Goal: Task Accomplishment & Management: Manage account settings

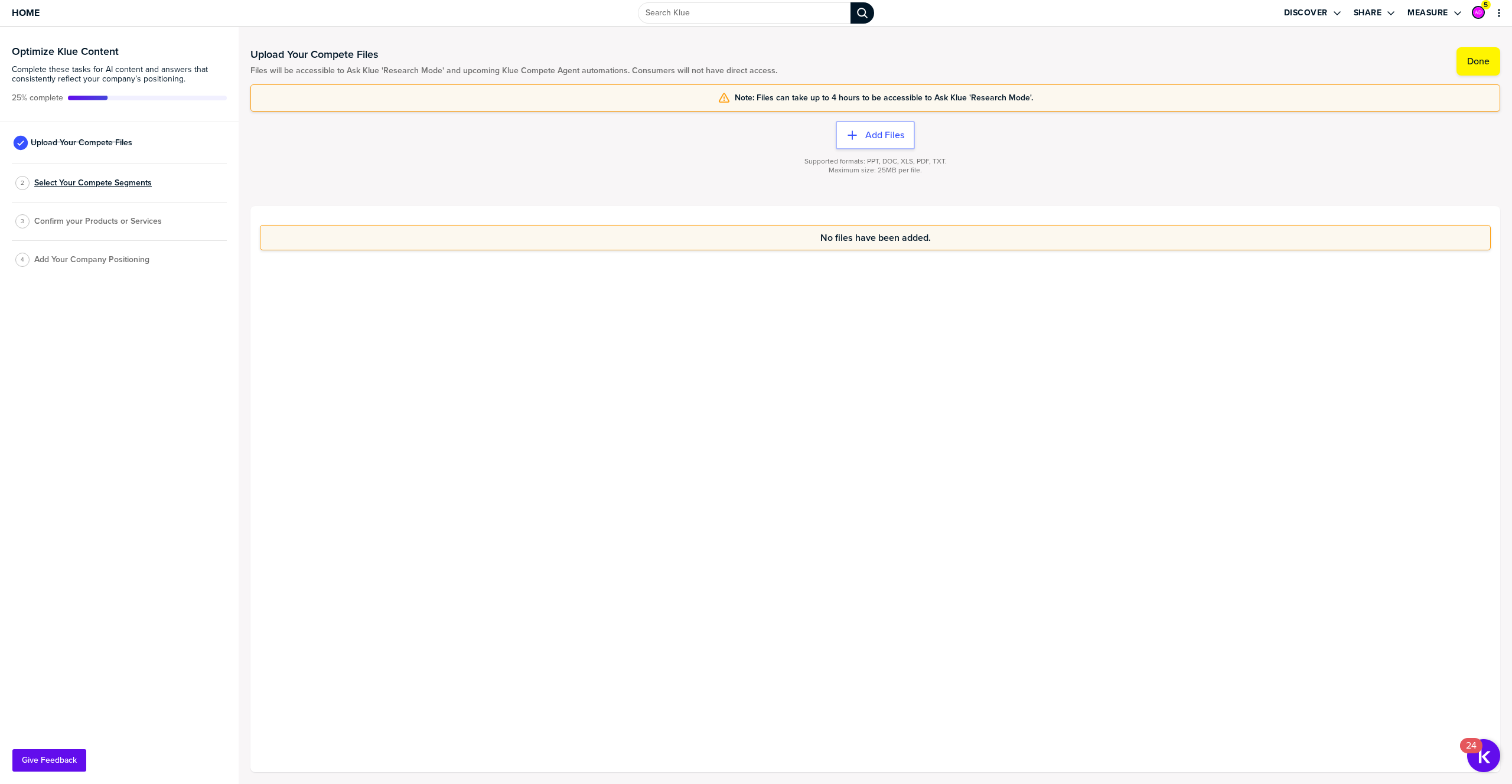
click at [72, 183] on span "Select Your Compete Segments" at bounding box center [93, 183] width 118 height 10
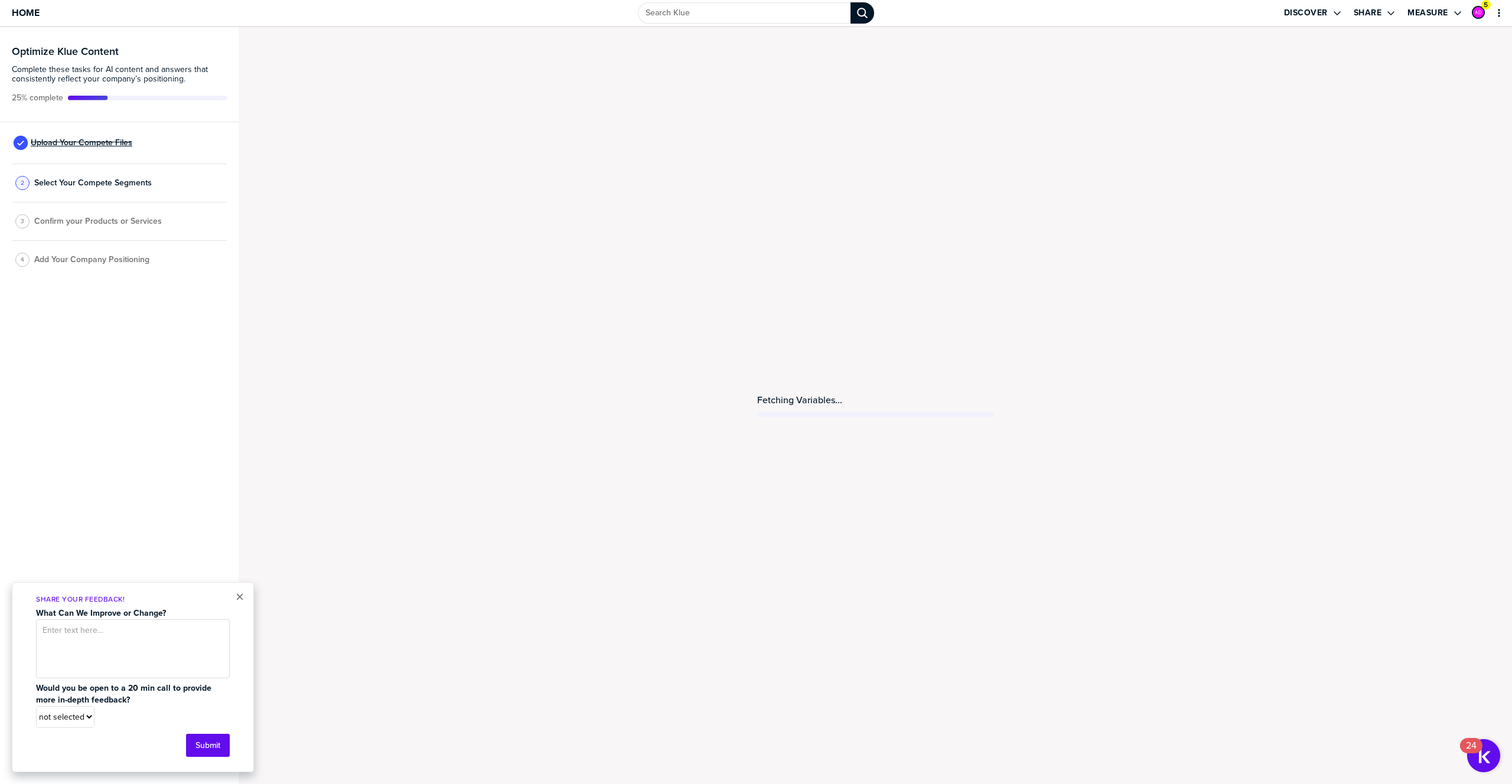
click at [99, 142] on span "Upload Your Compete Files" at bounding box center [81, 142] width 102 height 10
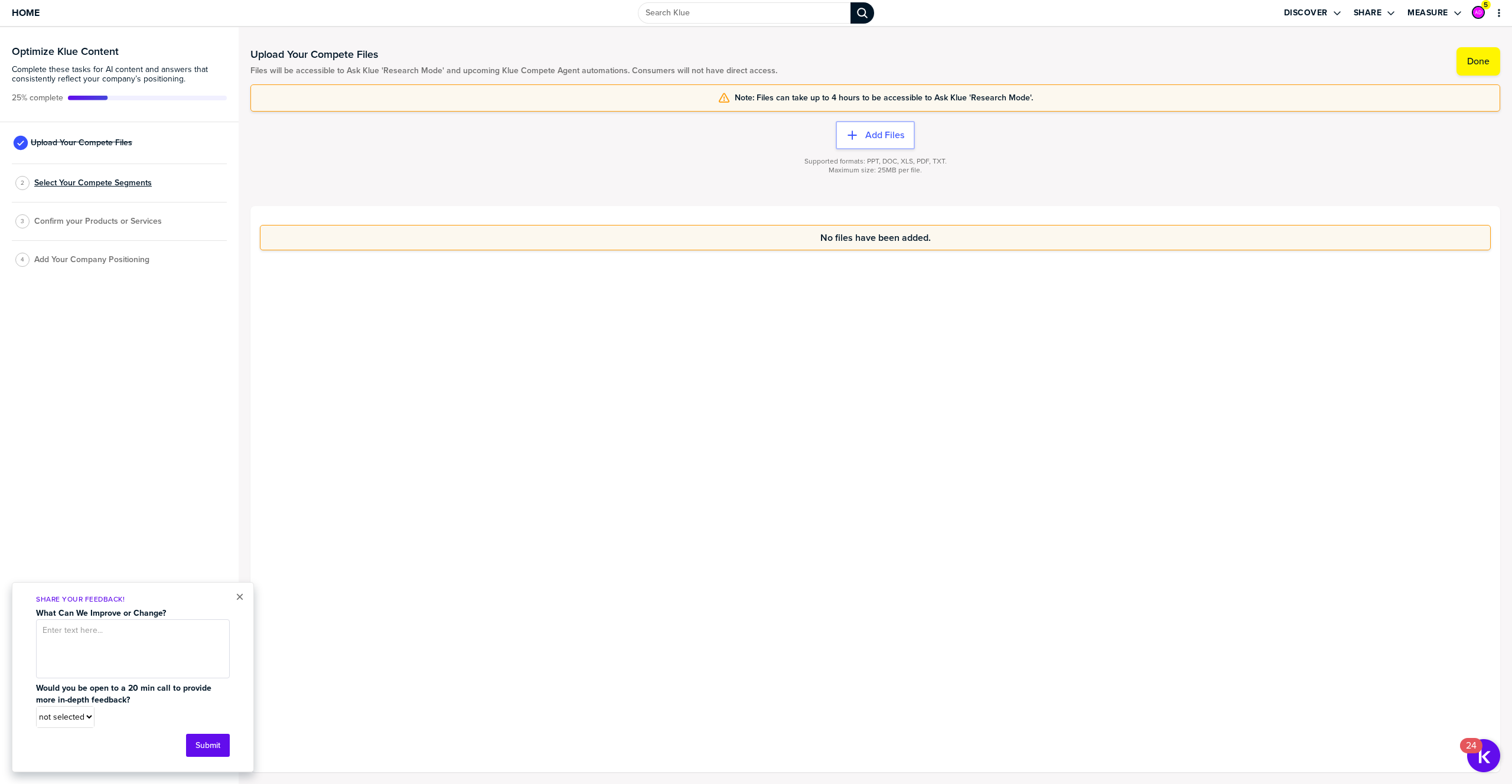
click at [96, 186] on span "Select Your Compete Segments" at bounding box center [93, 183] width 118 height 10
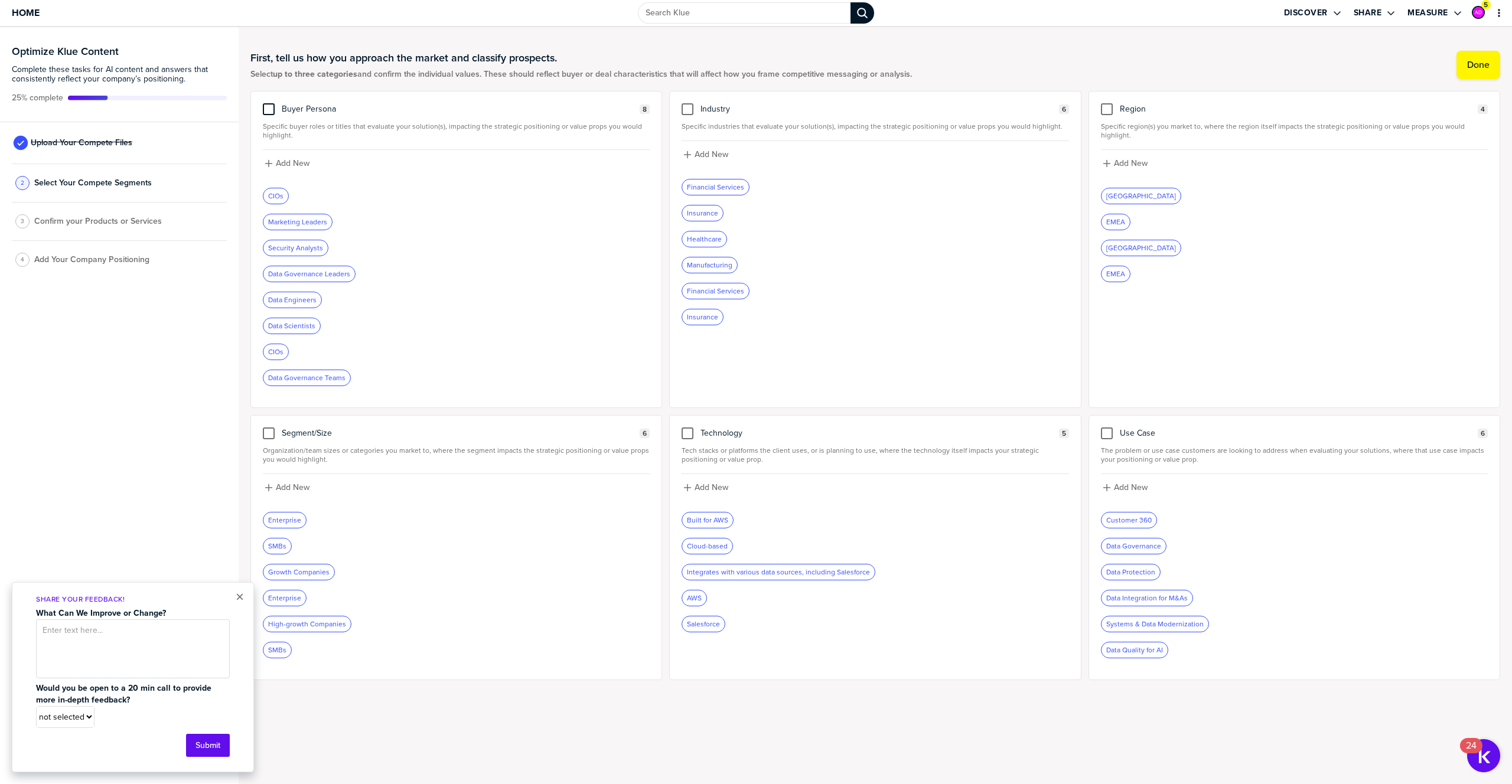
click at [266, 106] on div at bounding box center [268, 109] width 11 height 11
click at [269, 103] on input "checkbox" at bounding box center [269, 103] width 0 height 0
click at [291, 195] on icon "Remove Tag" at bounding box center [289, 195] width 7 height 7
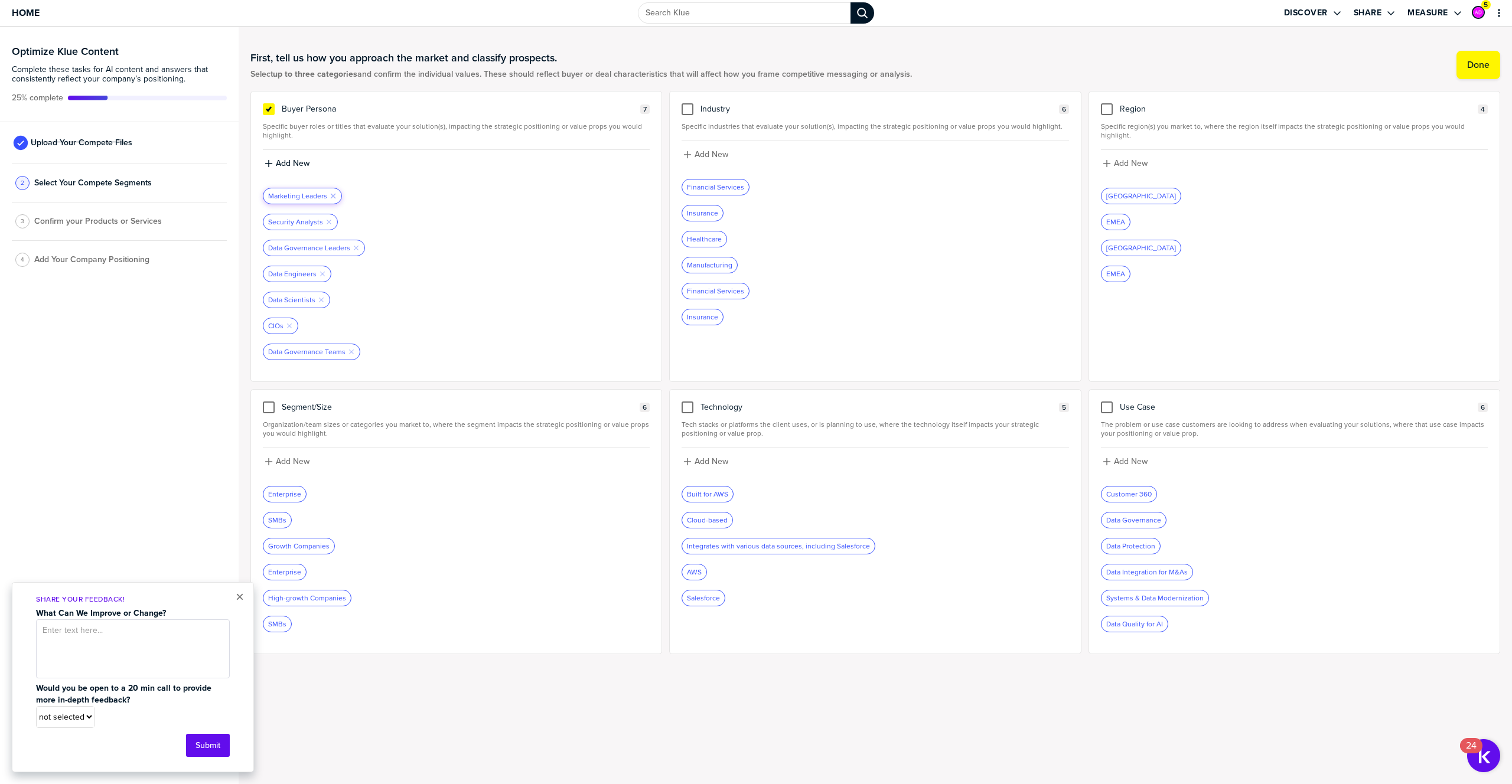
click at [333, 196] on icon "Remove Tag" at bounding box center [333, 195] width 7 height 7
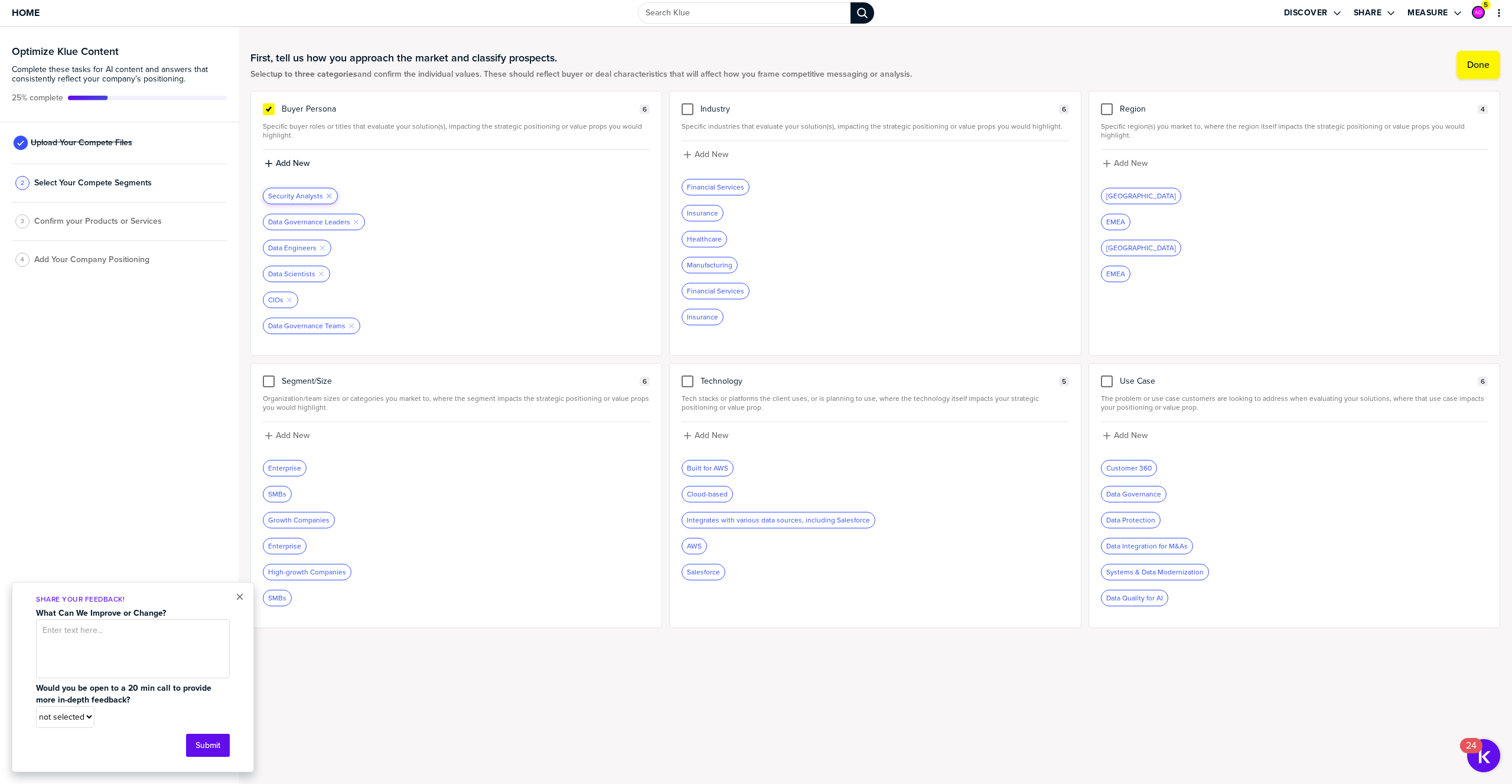
click at [327, 194] on icon "Remove Tag" at bounding box center [328, 195] width 7 height 7
click at [289, 273] on icon "button" at bounding box center [289, 273] width 4 height 4
click at [282, 162] on label "Add New" at bounding box center [293, 163] width 34 height 11
click at [282, 169] on input at bounding box center [456, 167] width 387 height 21
type input "CDOs"
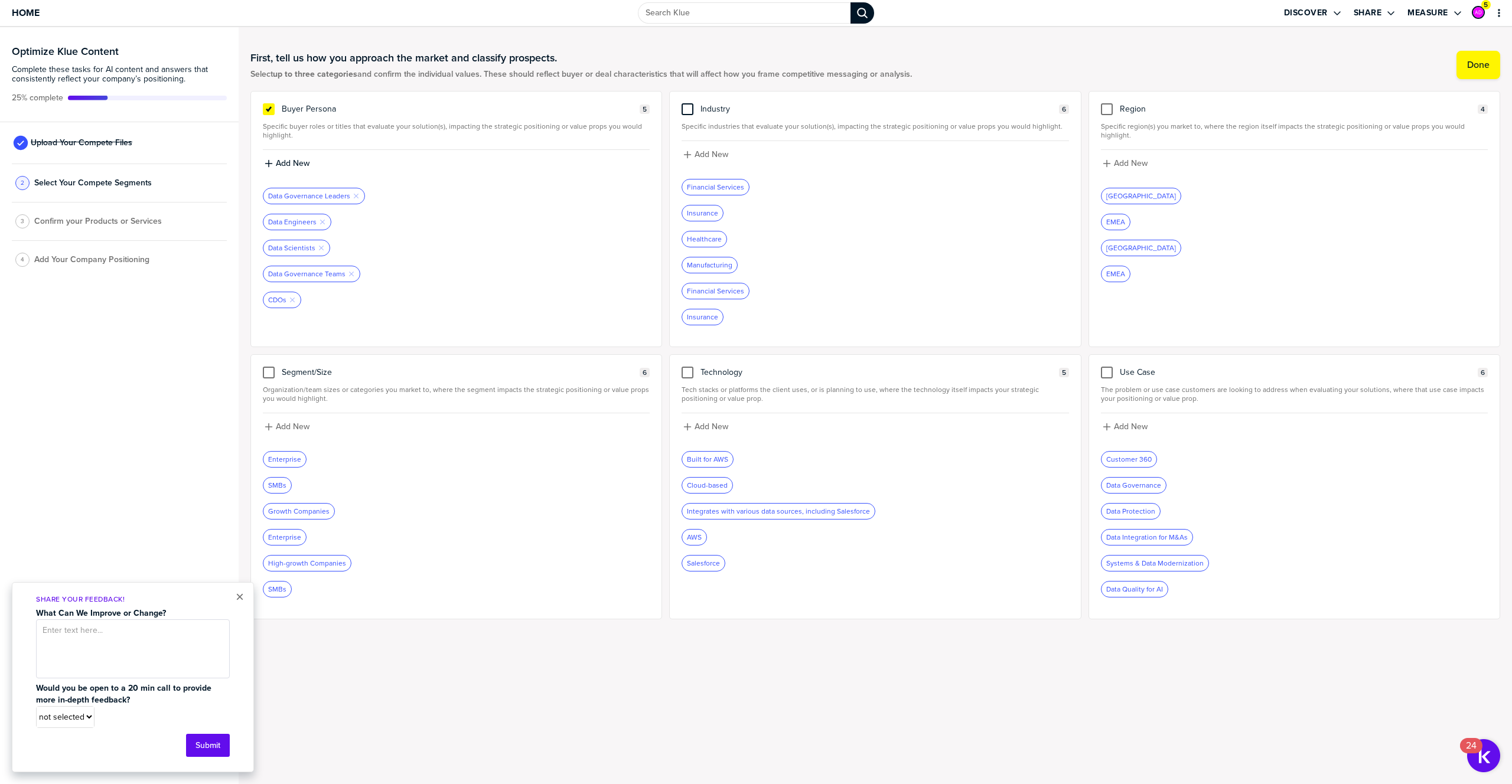
click at [683, 110] on div at bounding box center [687, 109] width 11 height 11
click at [687, 103] on input "checkbox" at bounding box center [687, 103] width 0 height 0
click at [725, 239] on icon "Remove Tag" at bounding box center [727, 239] width 7 height 7
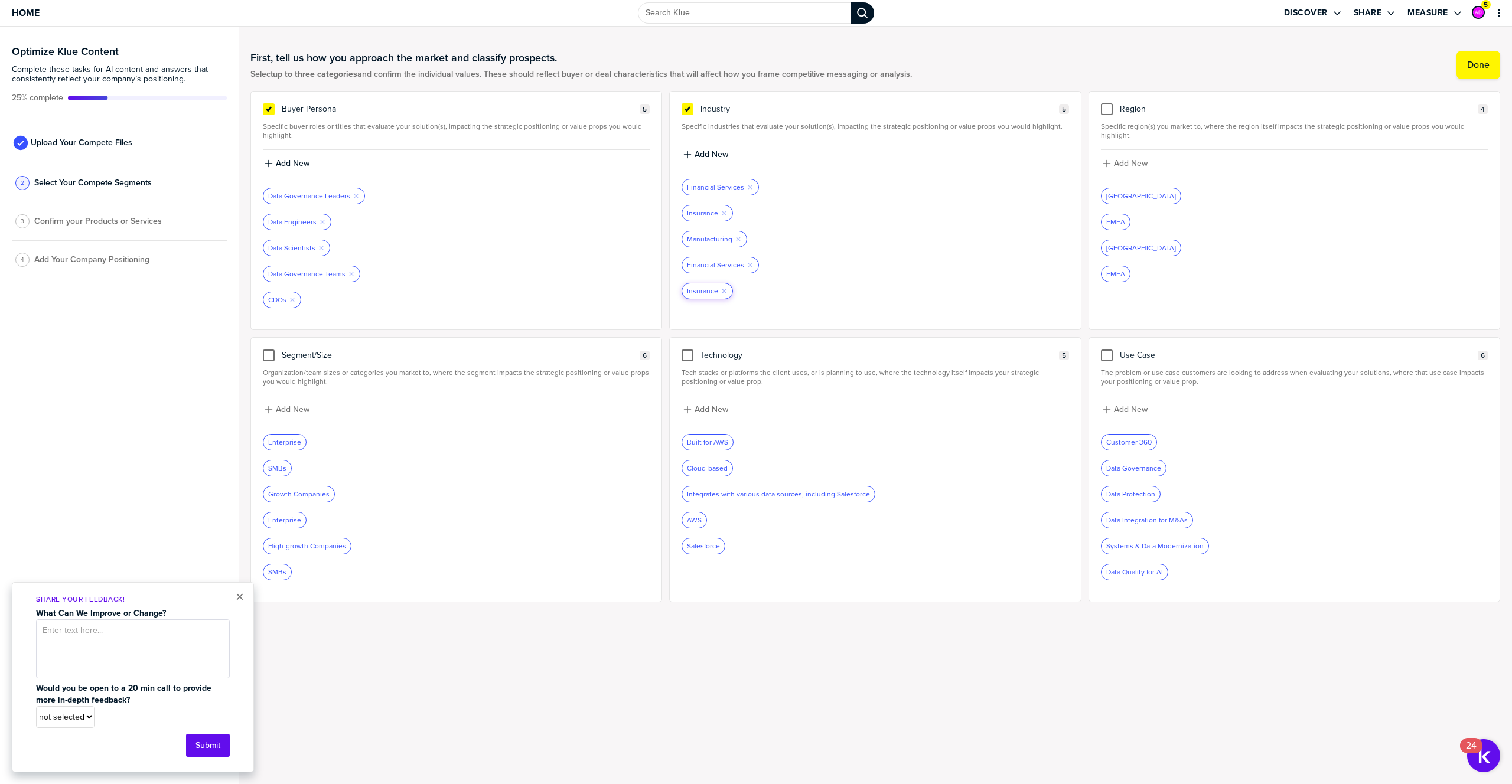
click at [721, 289] on icon "Remove Tag" at bounding box center [724, 290] width 7 height 7
click at [746, 262] on icon "Remove Tag" at bounding box center [749, 265] width 7 height 7
click at [268, 361] on div at bounding box center [268, 355] width 11 height 11
click at [269, 349] on input "checkbox" at bounding box center [269, 349] width 0 height 0
click at [292, 469] on icon "button" at bounding box center [292, 467] width 4 height 4
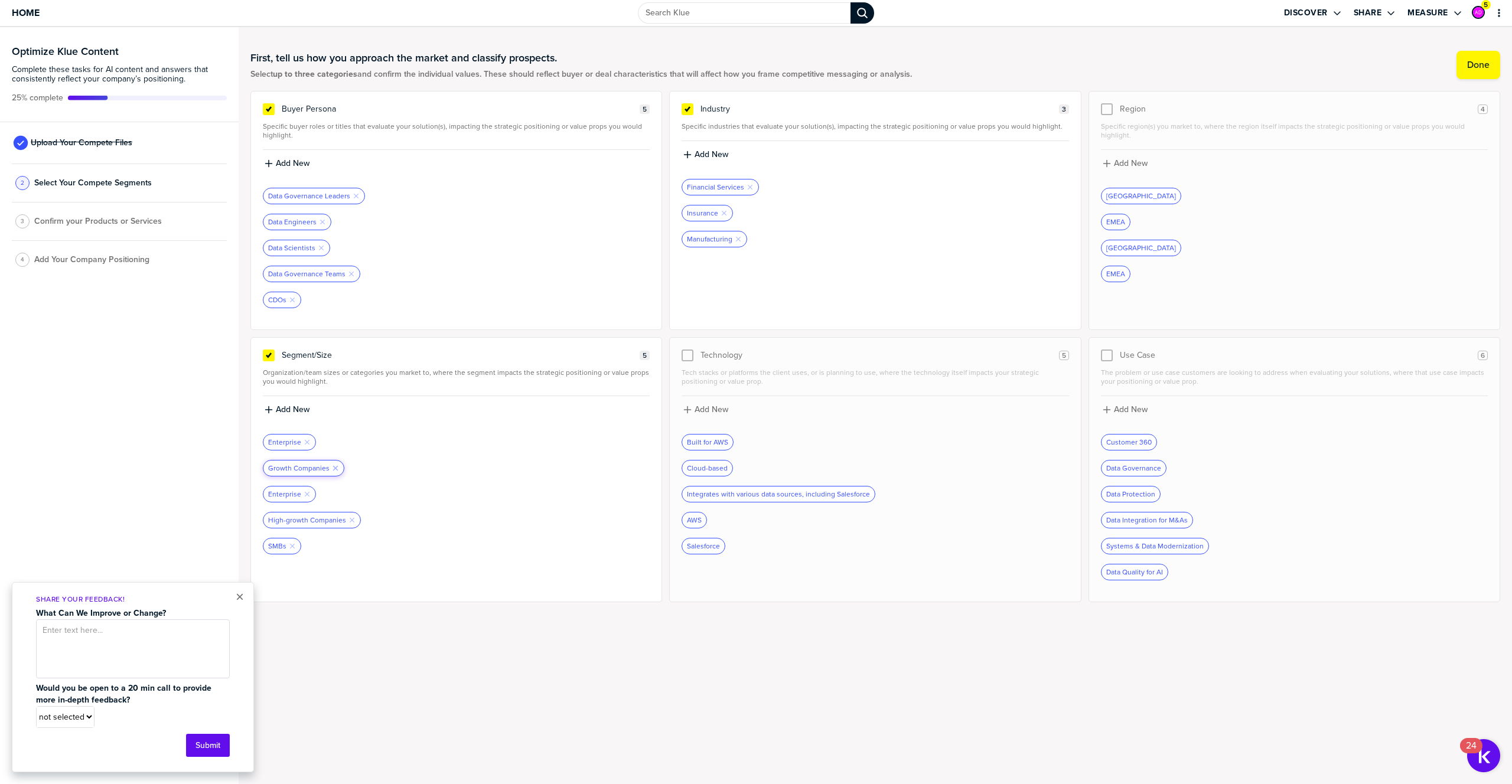
click at [334, 467] on icon "Remove Tag" at bounding box center [335, 468] width 7 height 7
click at [306, 467] on icon "button" at bounding box center [307, 467] width 4 height 4
click at [350, 466] on icon "Remove Tag" at bounding box center [351, 468] width 7 height 7
click at [296, 468] on div "SMBs Remove Tag" at bounding box center [282, 468] width 37 height 15
click at [292, 469] on icon "Remove Tag" at bounding box center [292, 468] width 7 height 7
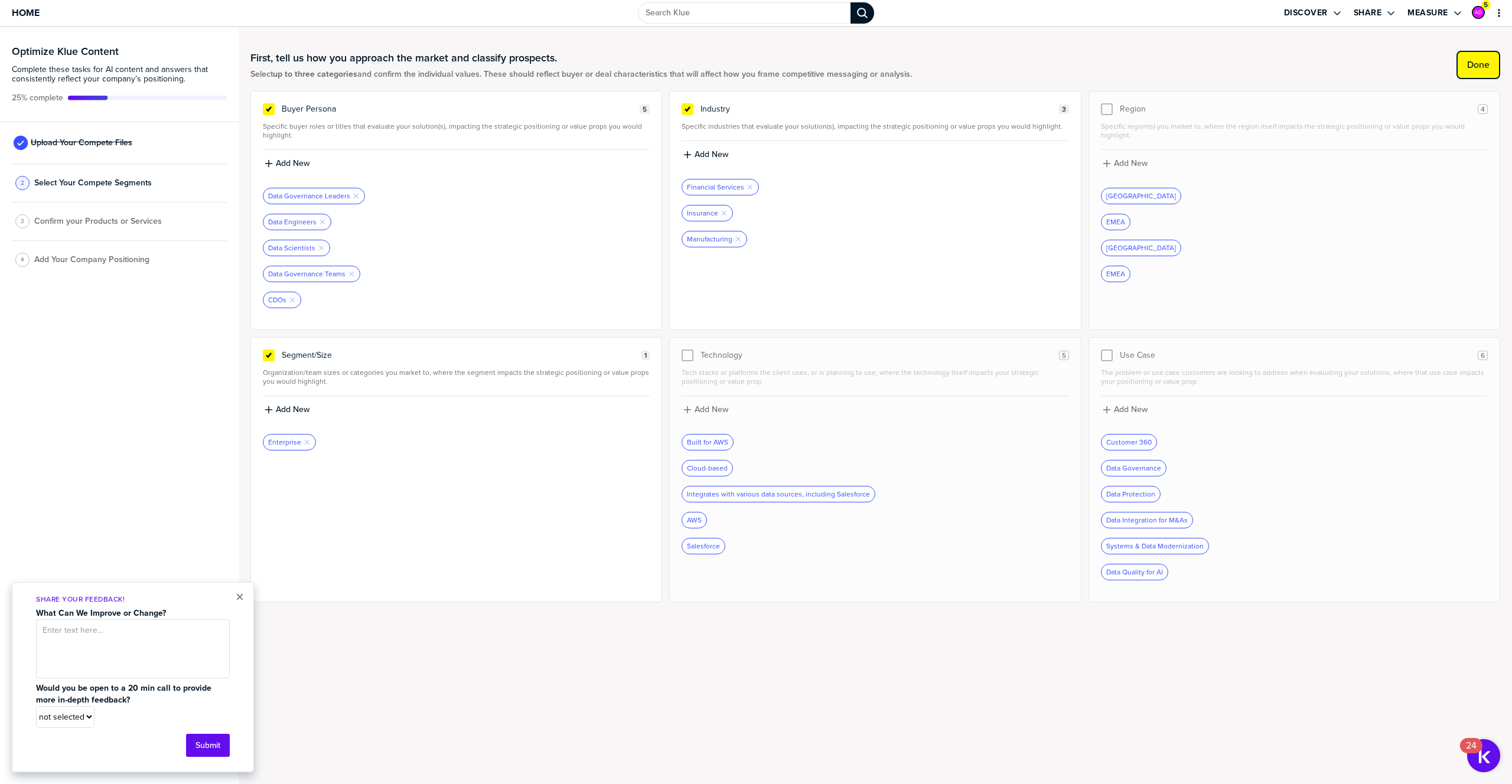
click at [1467, 63] on label "Done" at bounding box center [1478, 64] width 22 height 11
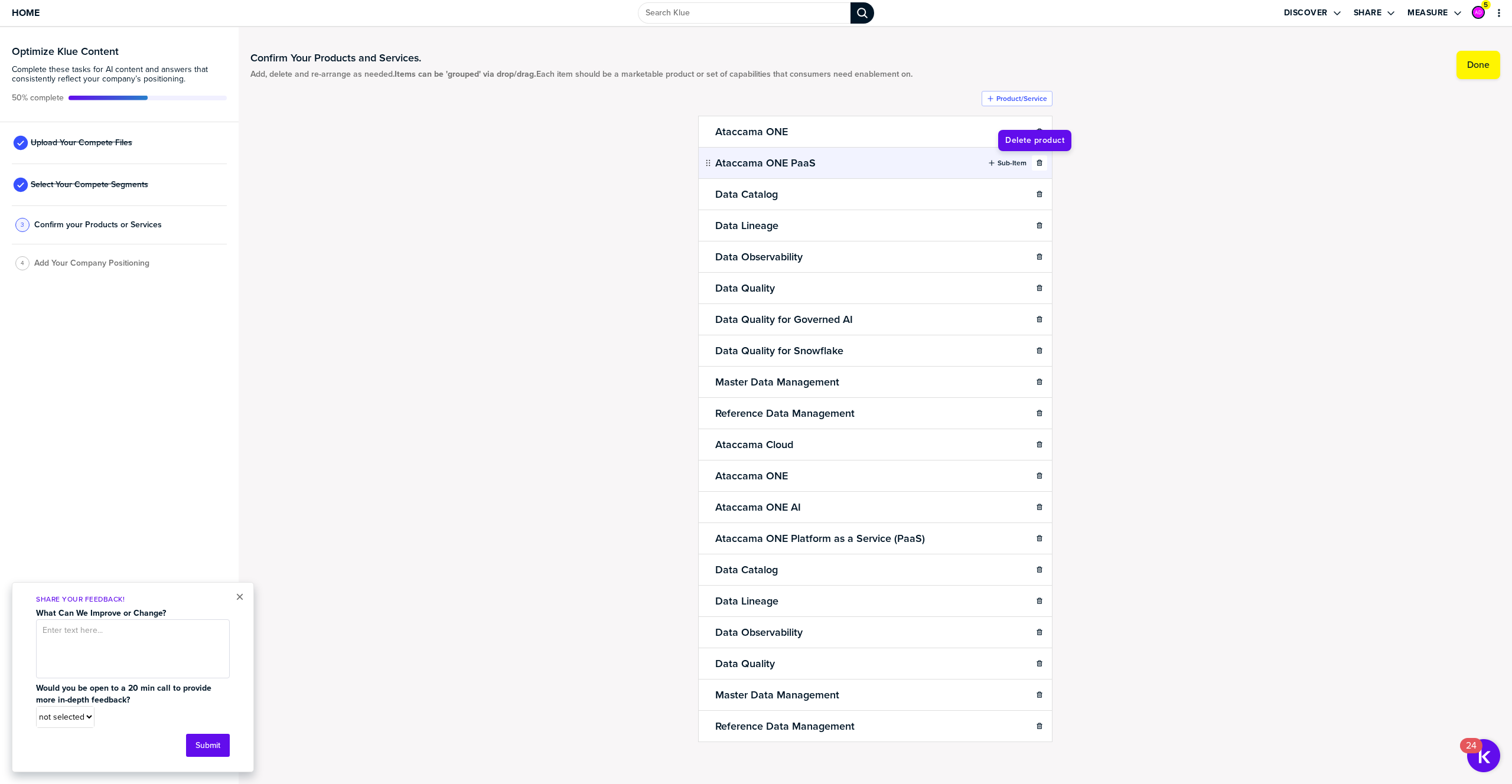
click at [1035, 163] on icon "button" at bounding box center [1039, 163] width 7 height 7
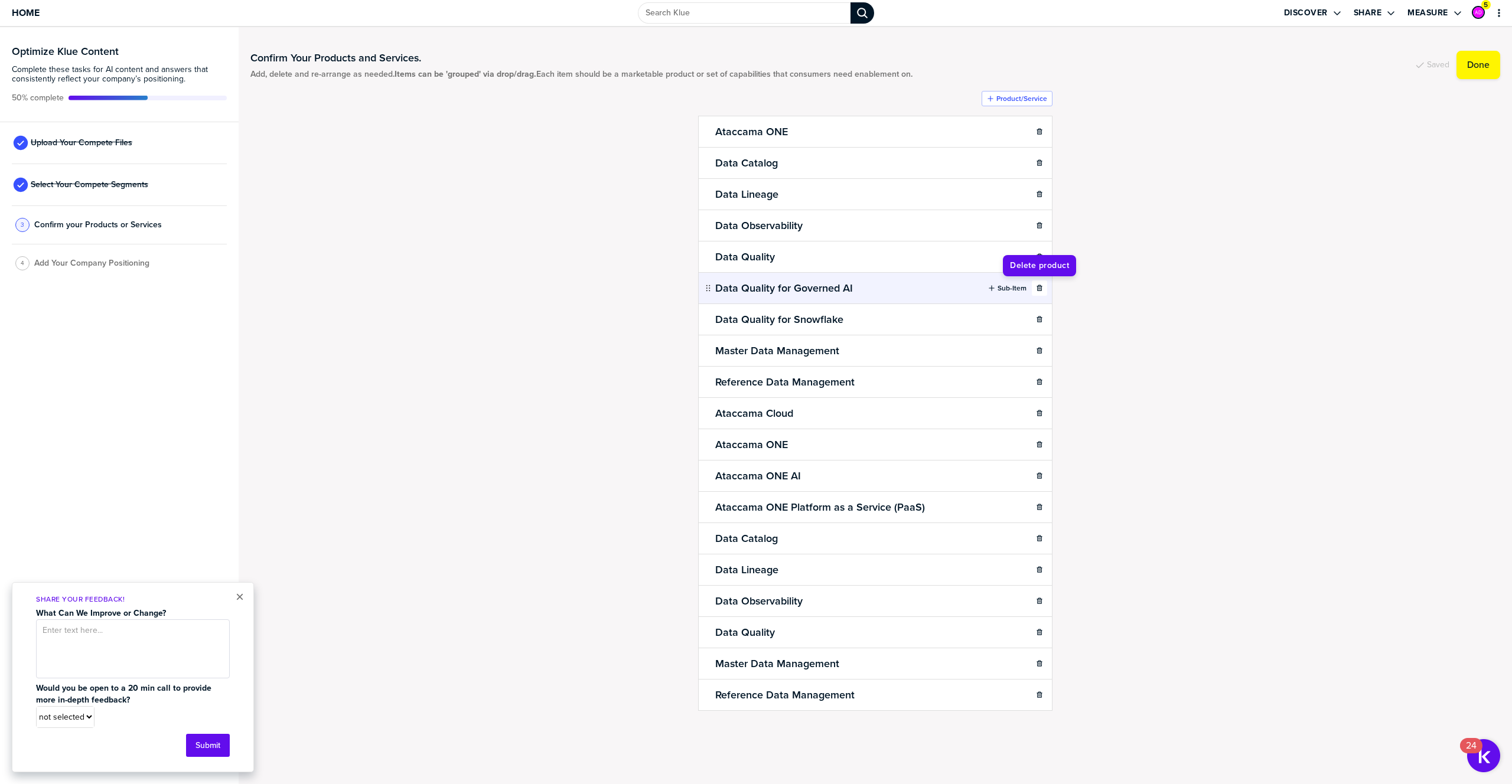
click at [1042, 289] on icon "button" at bounding box center [1039, 288] width 7 height 7
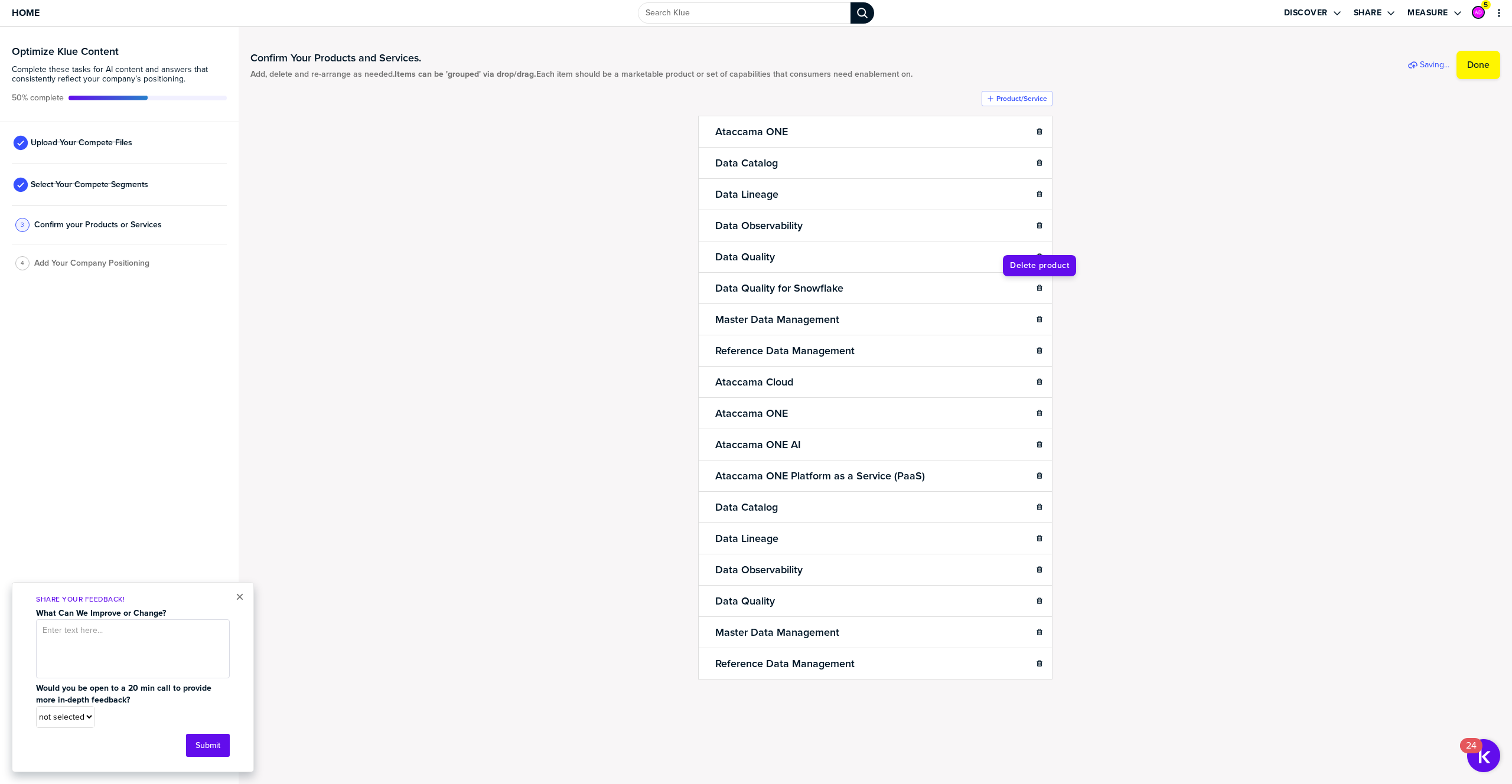
click at [1042, 289] on icon "button" at bounding box center [1039, 288] width 7 height 7
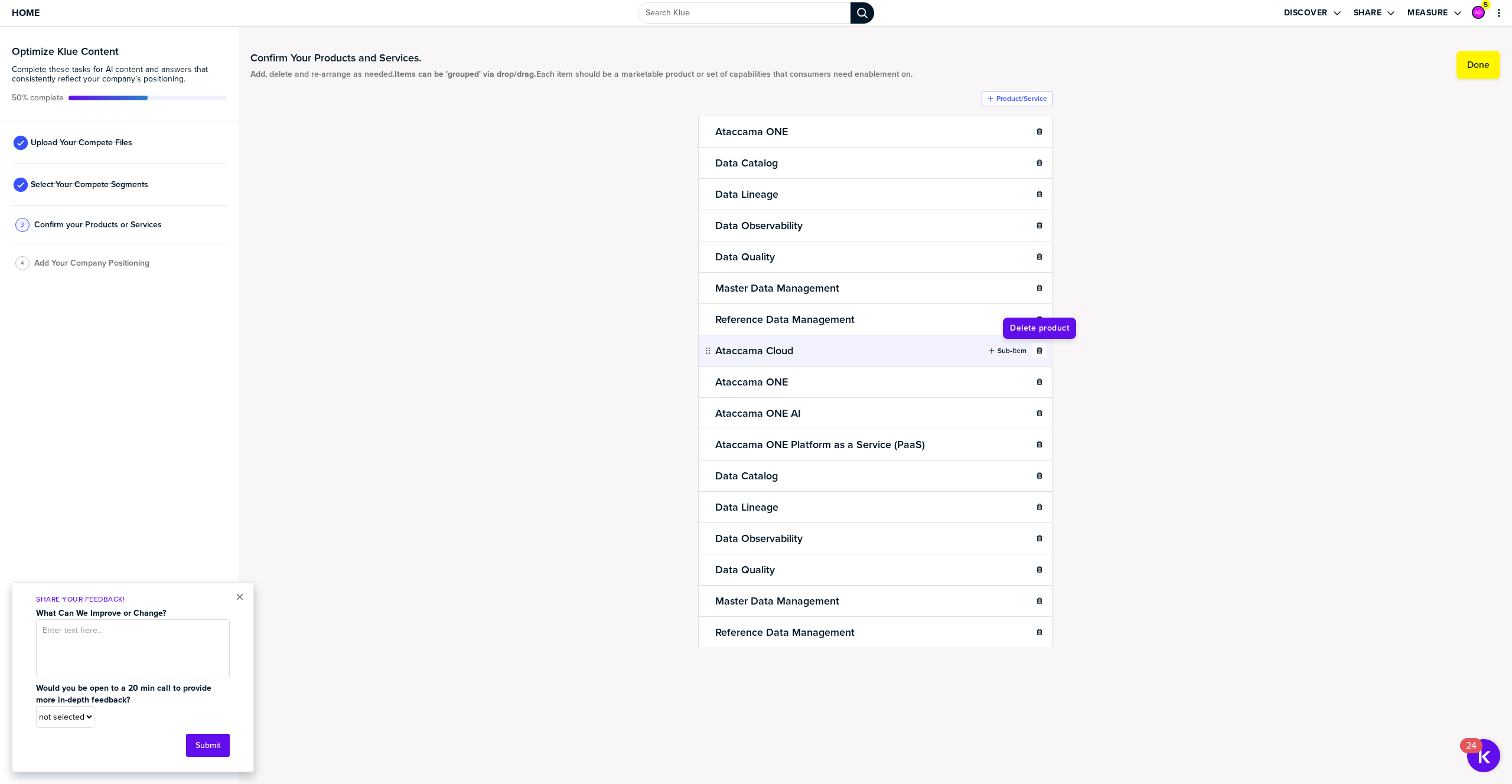
click at [1041, 349] on icon "button" at bounding box center [1039, 350] width 5 height 6
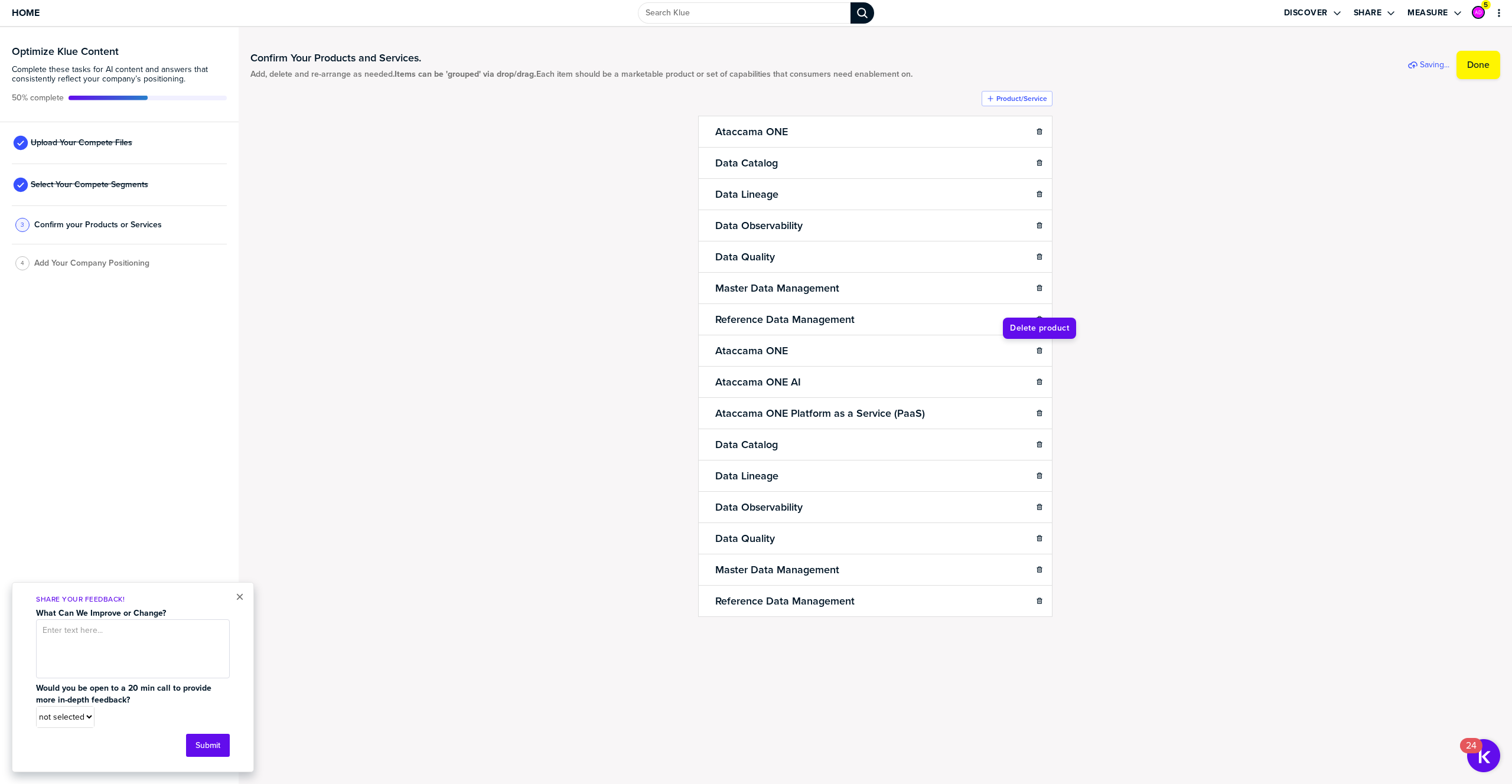
click at [1041, 349] on icon "button" at bounding box center [1039, 350] width 5 height 6
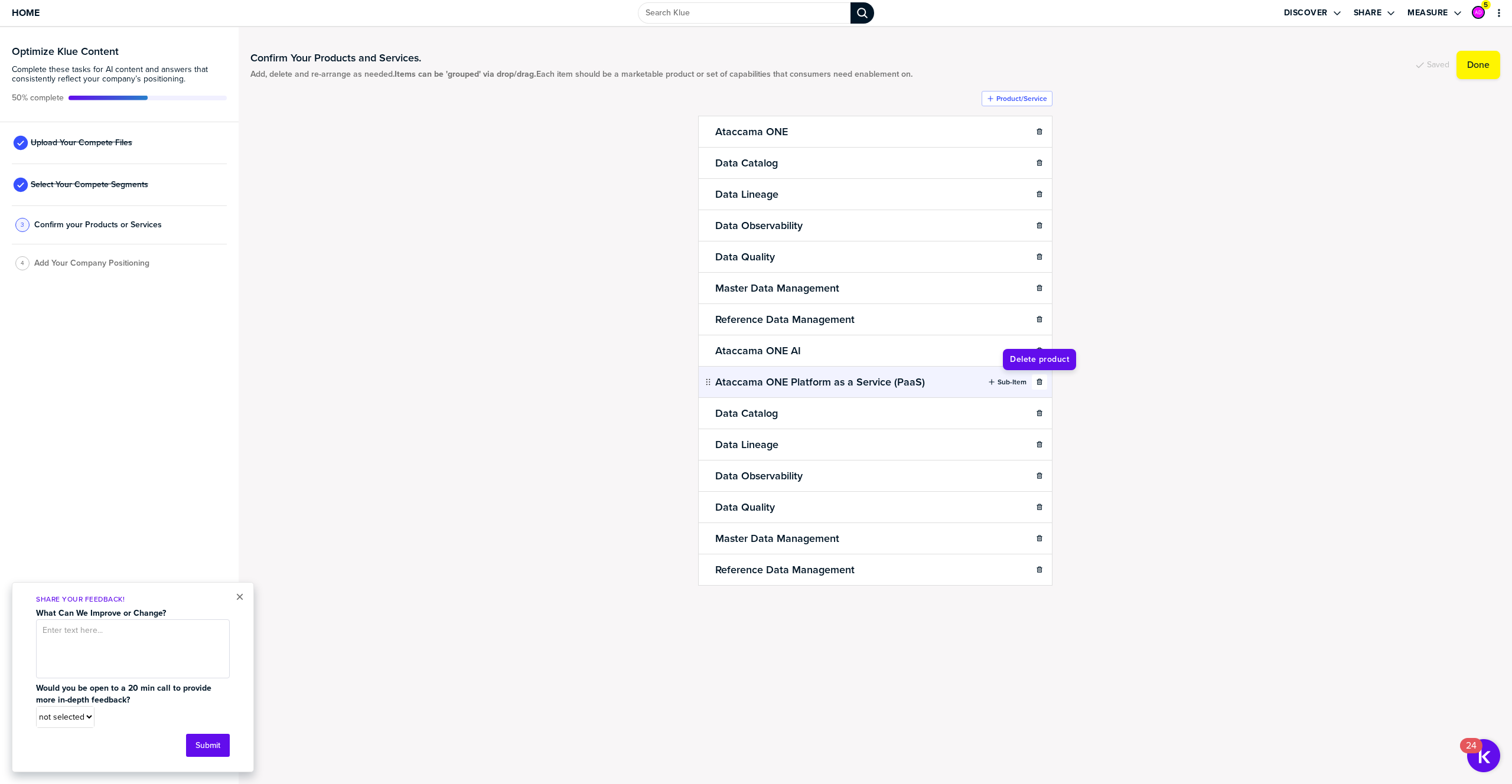
click at [1041, 381] on icon "button" at bounding box center [1039, 382] width 7 height 7
click at [1041, 381] on icon "button" at bounding box center [1039, 382] width 7 height 7
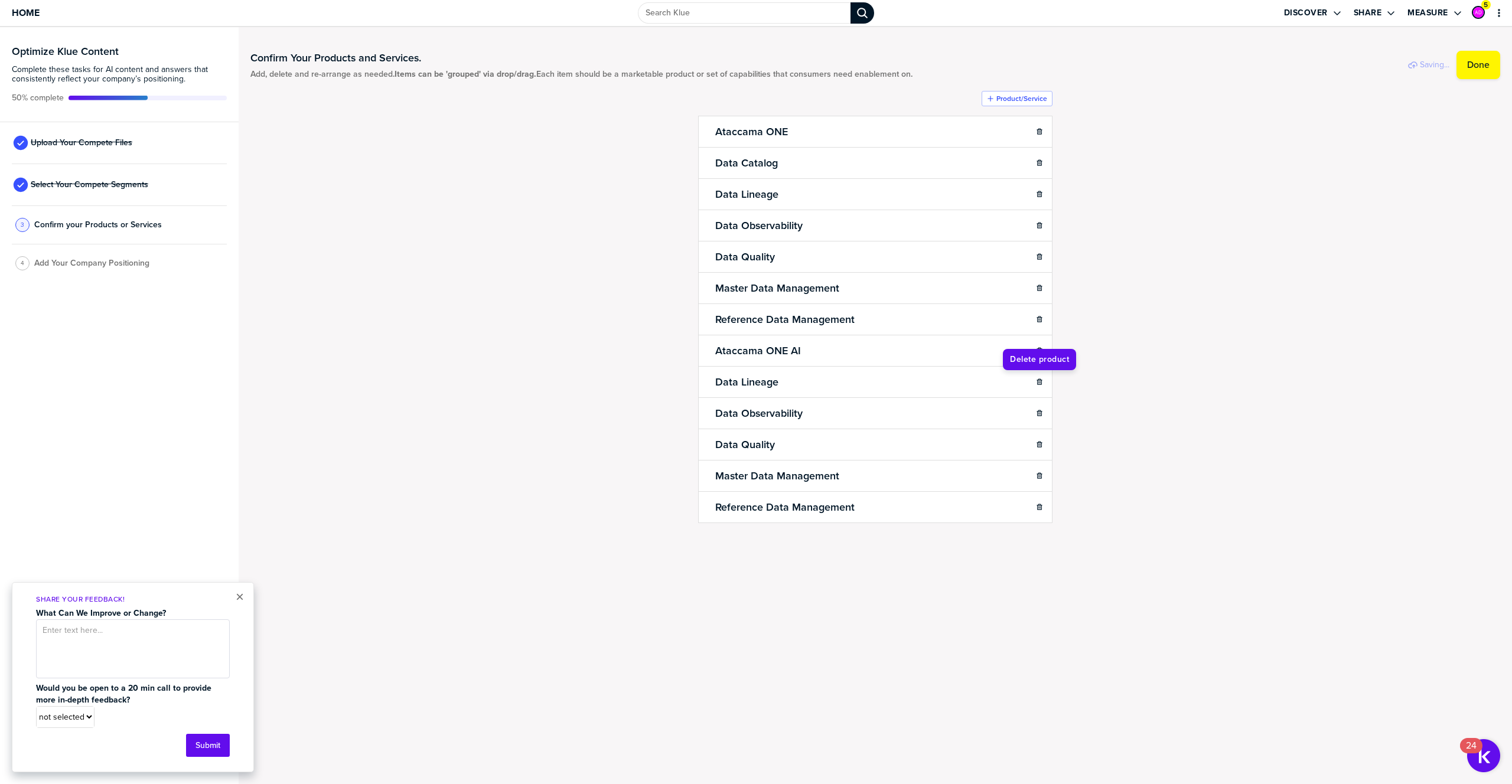
click at [1041, 381] on icon "button" at bounding box center [1039, 382] width 7 height 7
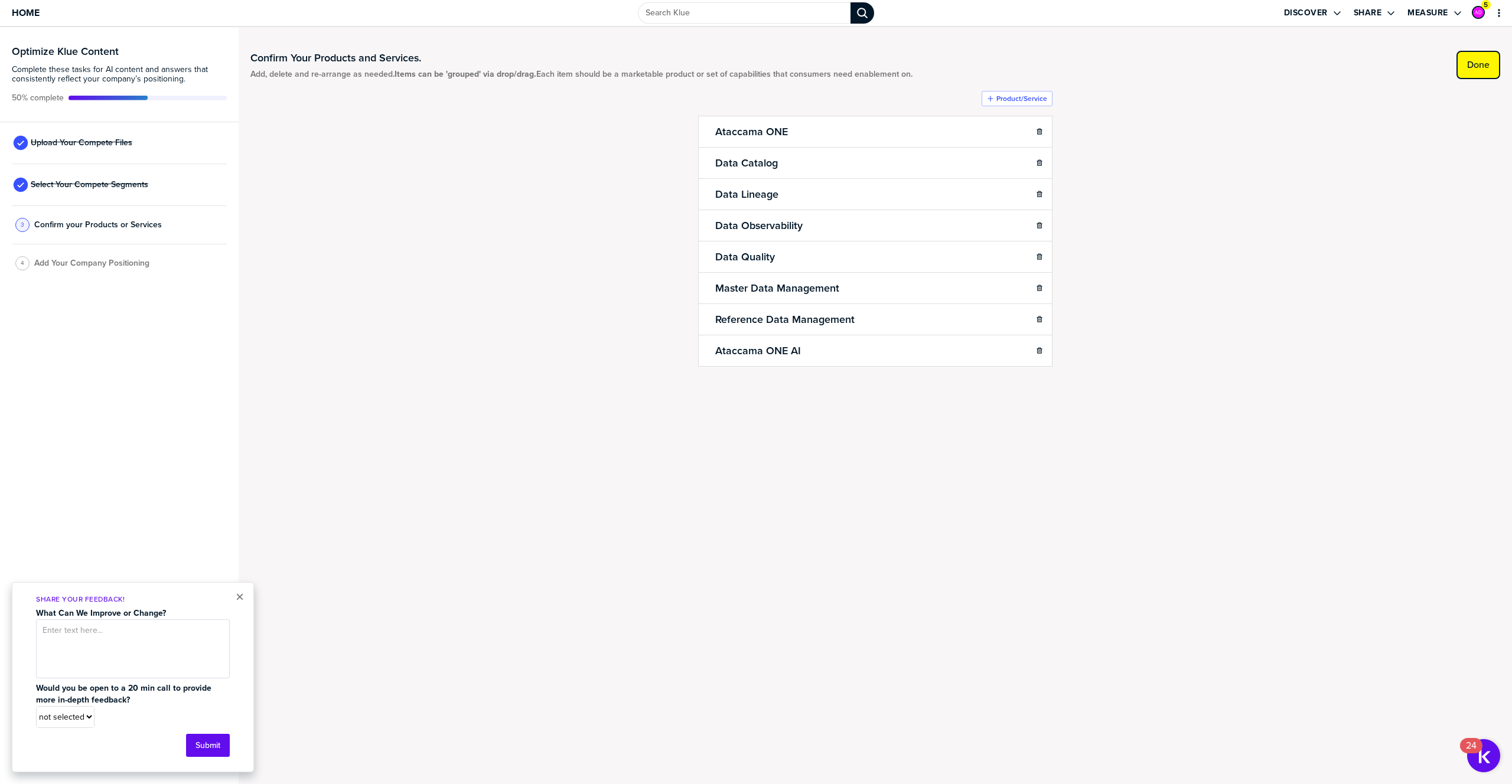
click at [1470, 64] on label "Done" at bounding box center [1478, 64] width 22 height 11
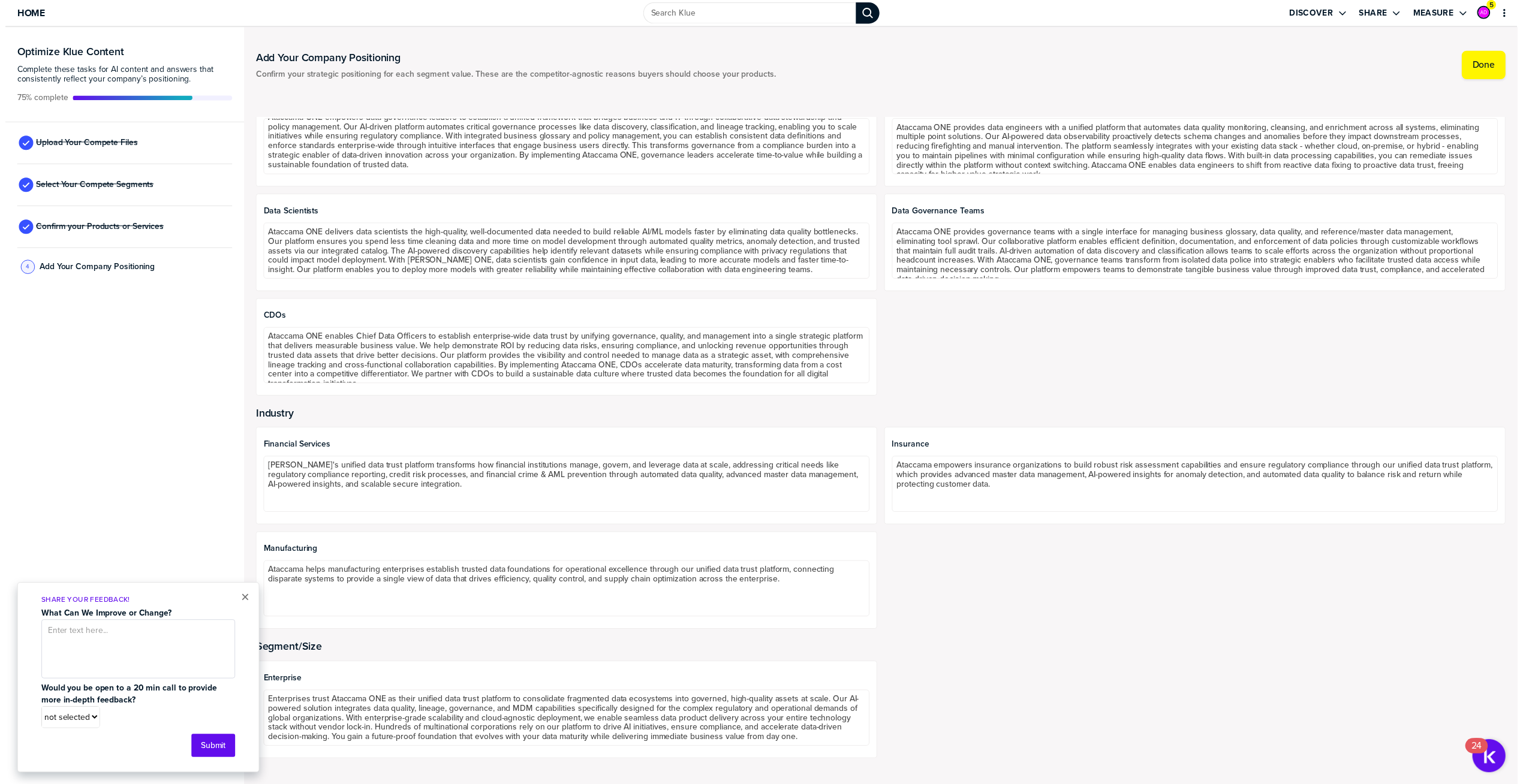
scroll to position [10, 0]
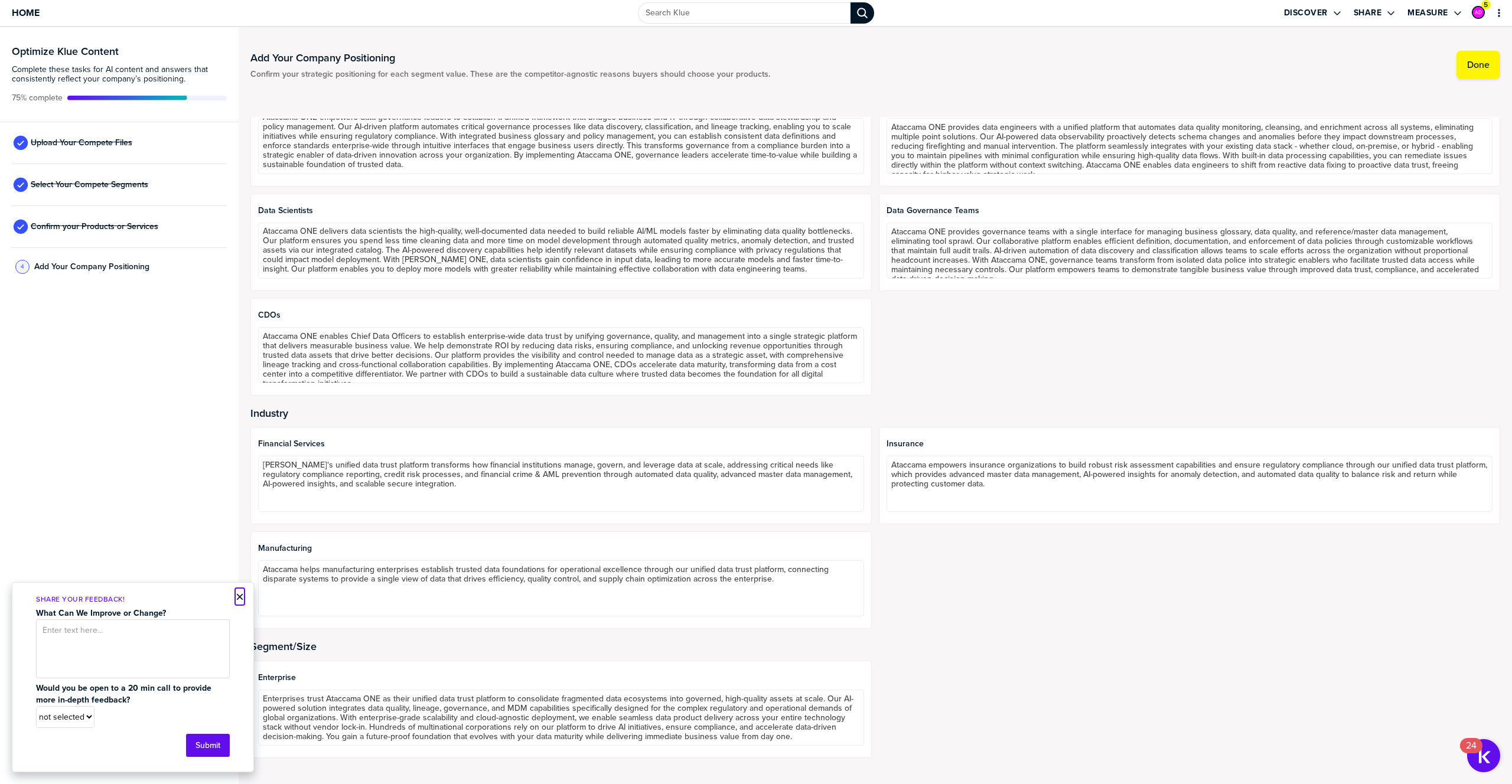
click at [241, 601] on button "×" at bounding box center [240, 597] width 8 height 14
